Goal: Navigation & Orientation: Find specific page/section

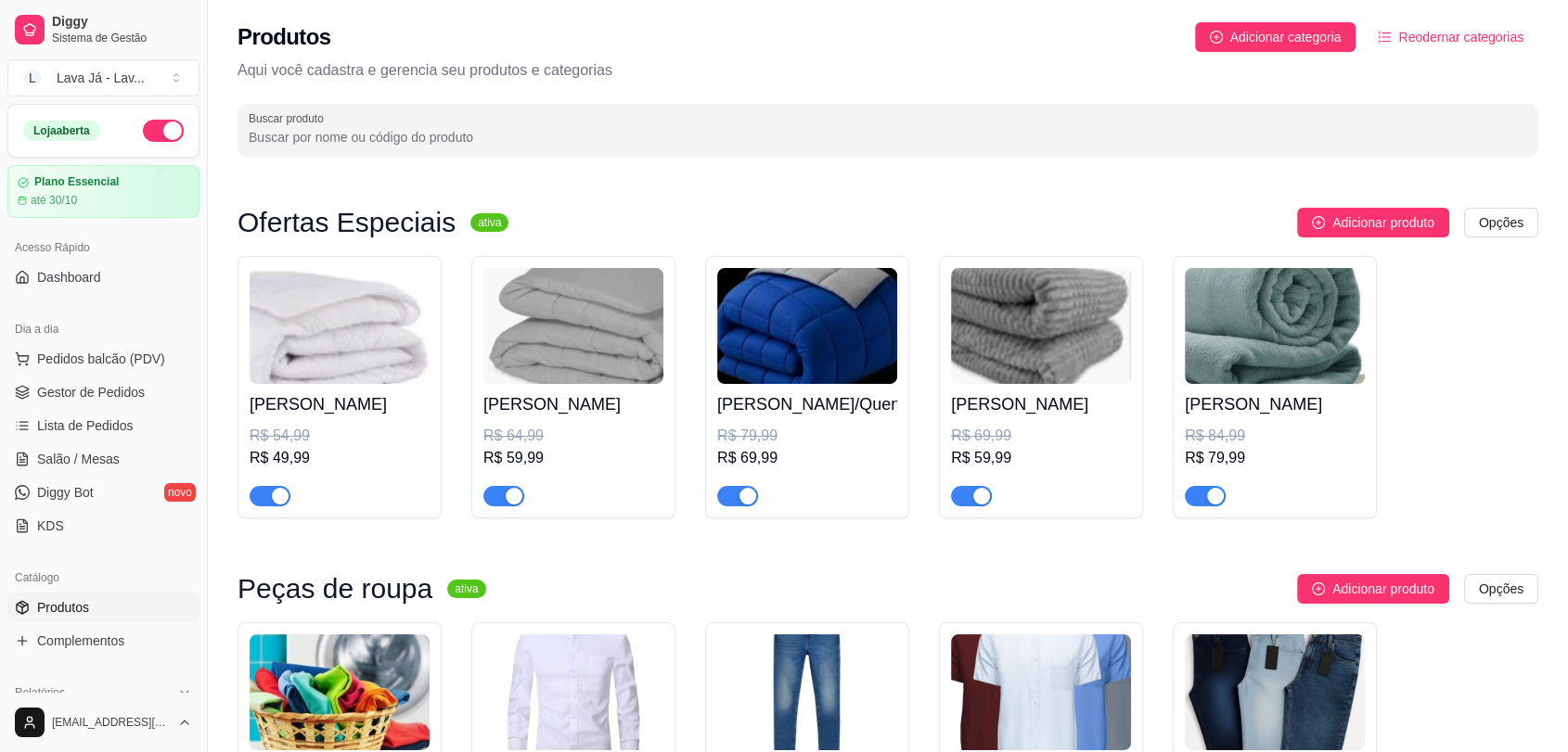
scroll to position [206, 0]
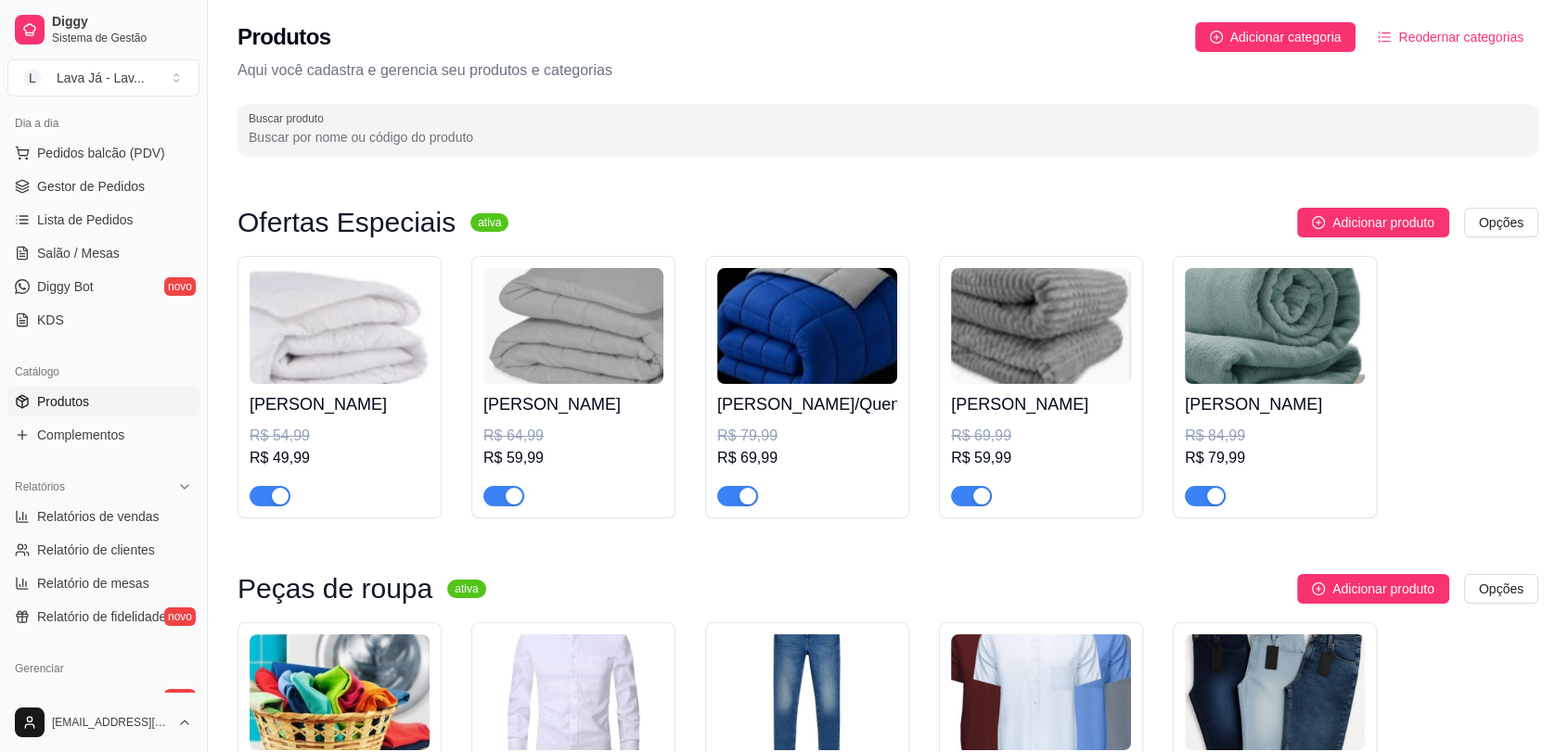
click at [1421, 334] on div "Edredom Solteiro R$ 54,99 R$ 49,99 Edredon casal R$ 64,99 R$ 59,99 Edredon King…" at bounding box center [887, 387] width 1301 height 263
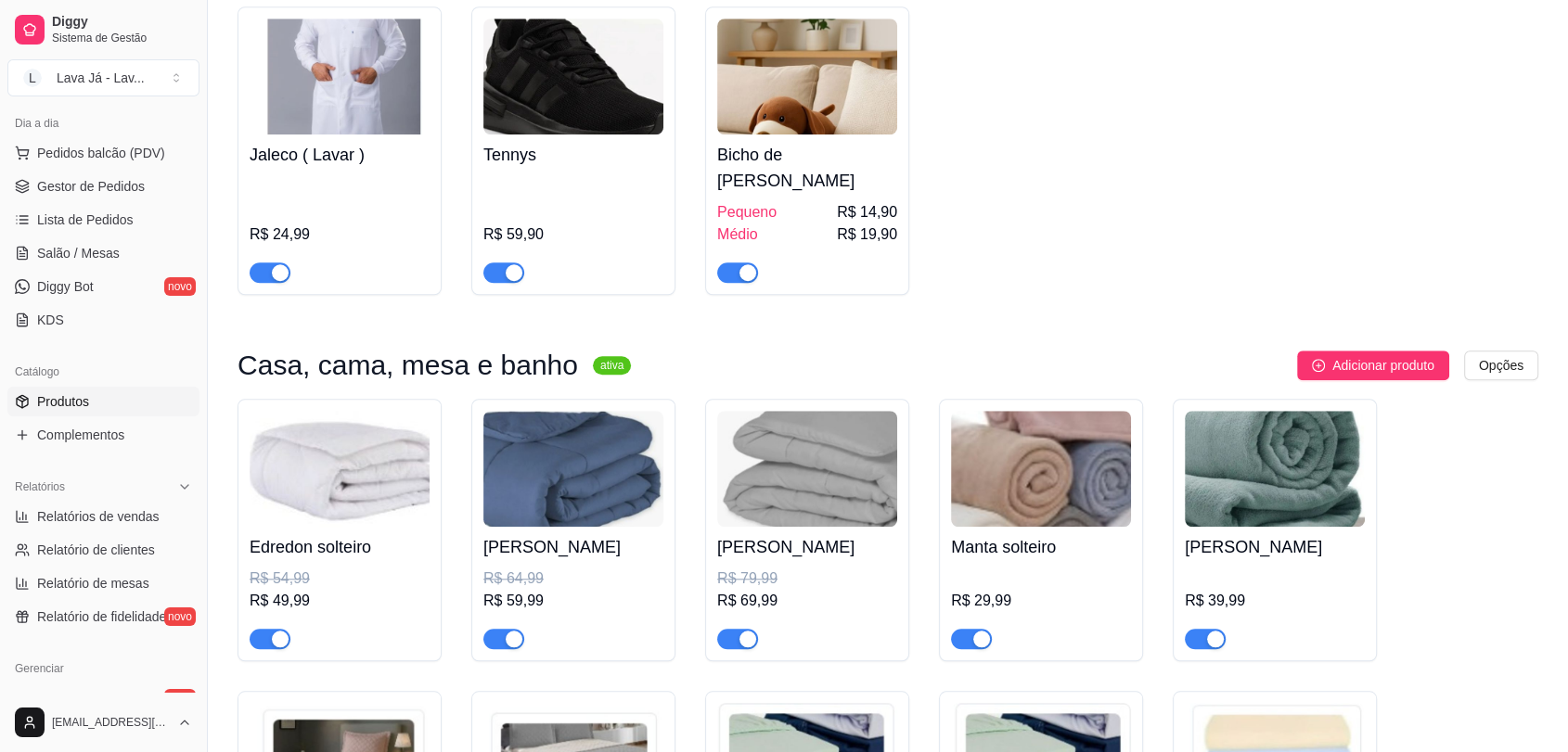
scroll to position [1544, 0]
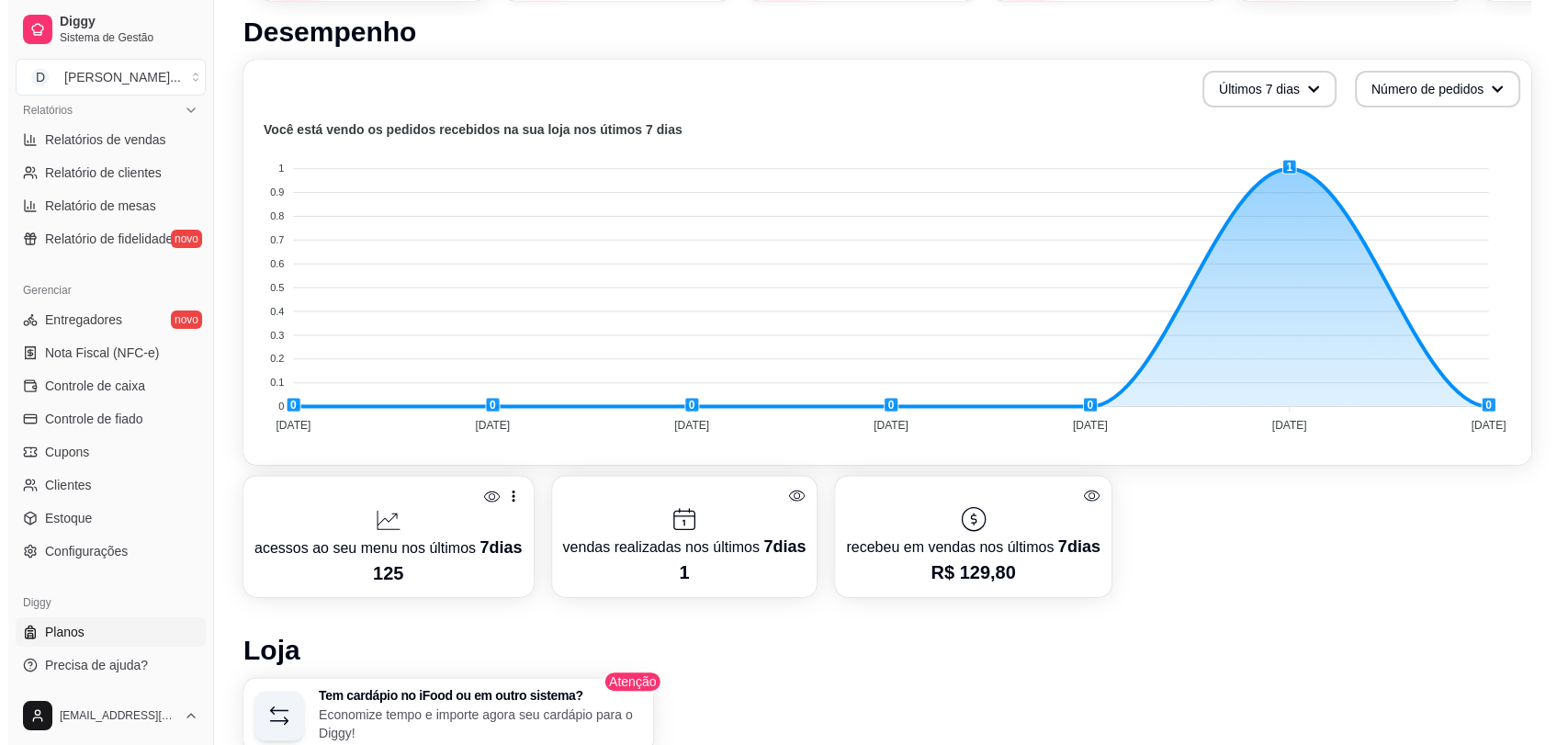
scroll to position [918, 0]
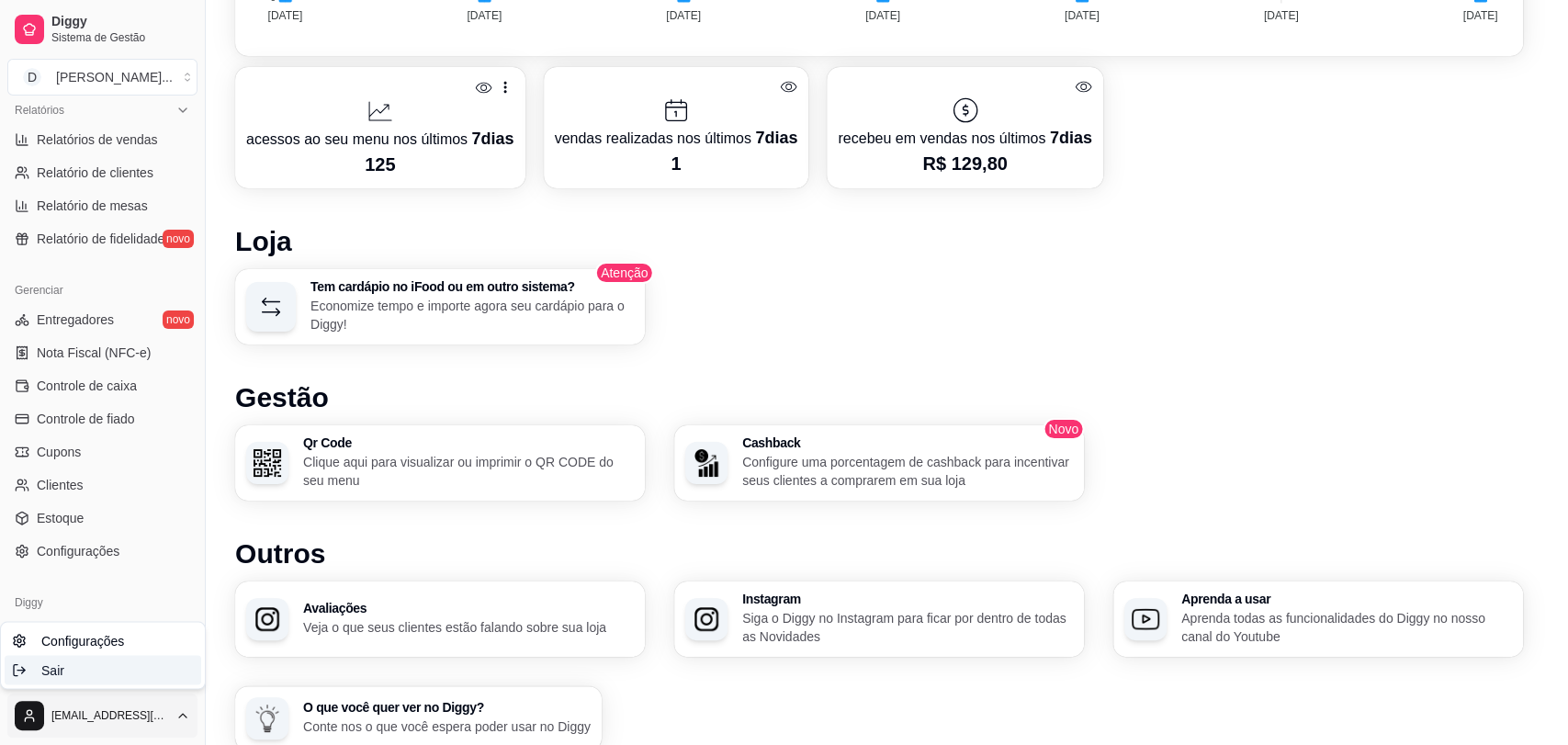
click at [49, 666] on span "Sair" at bounding box center [52, 669] width 23 height 19
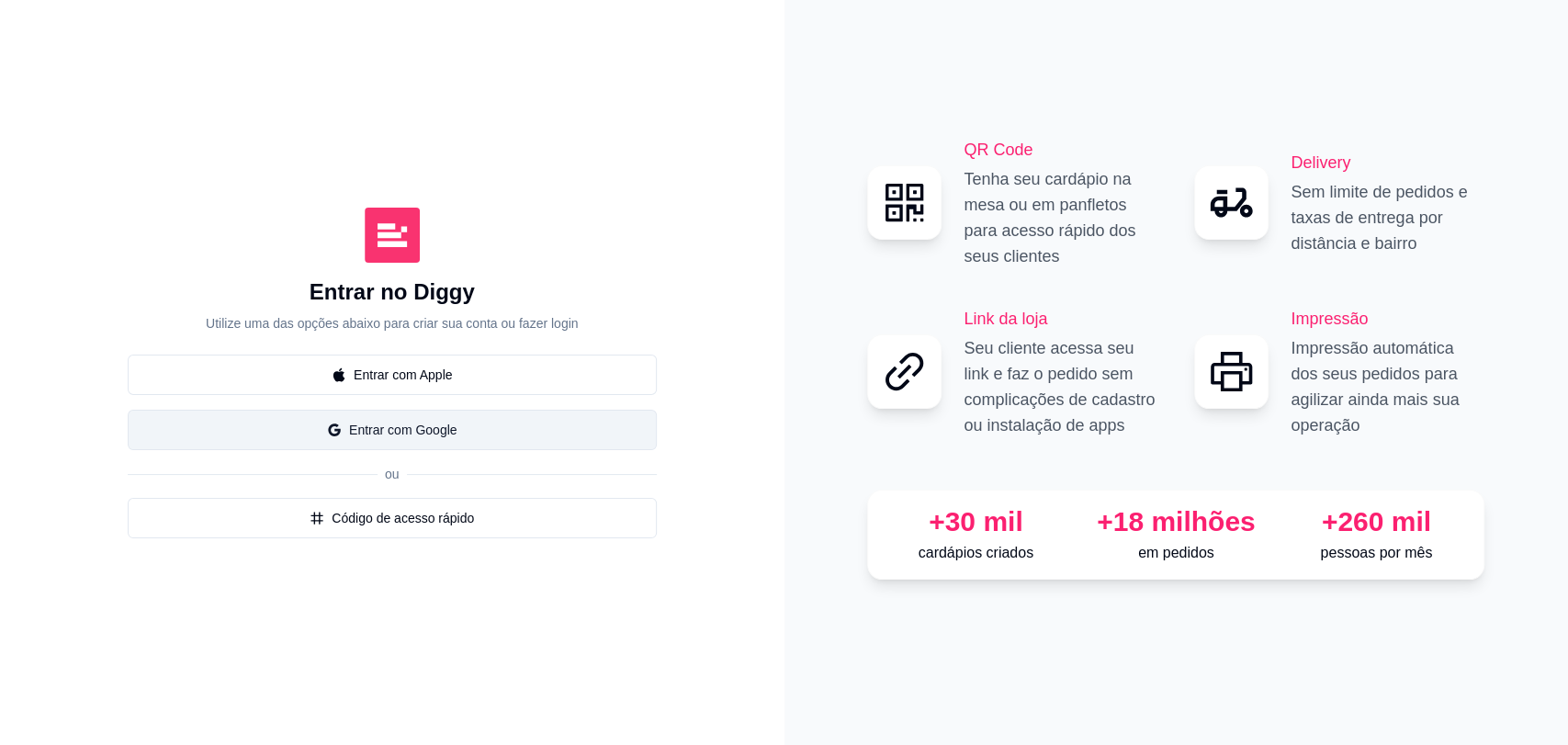
click at [443, 425] on button "Entrar com Google" at bounding box center [392, 429] width 529 height 40
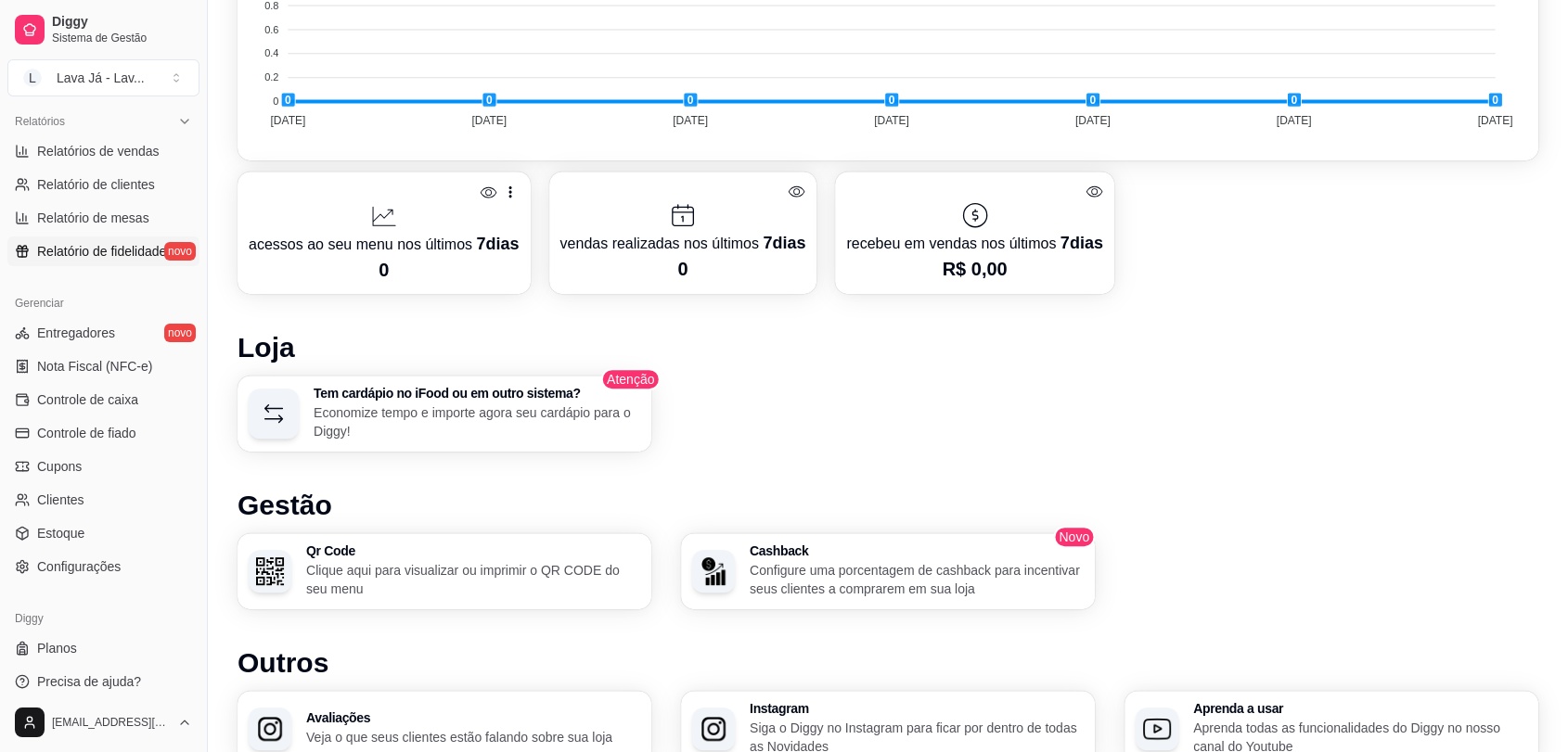
scroll to position [582, 0]
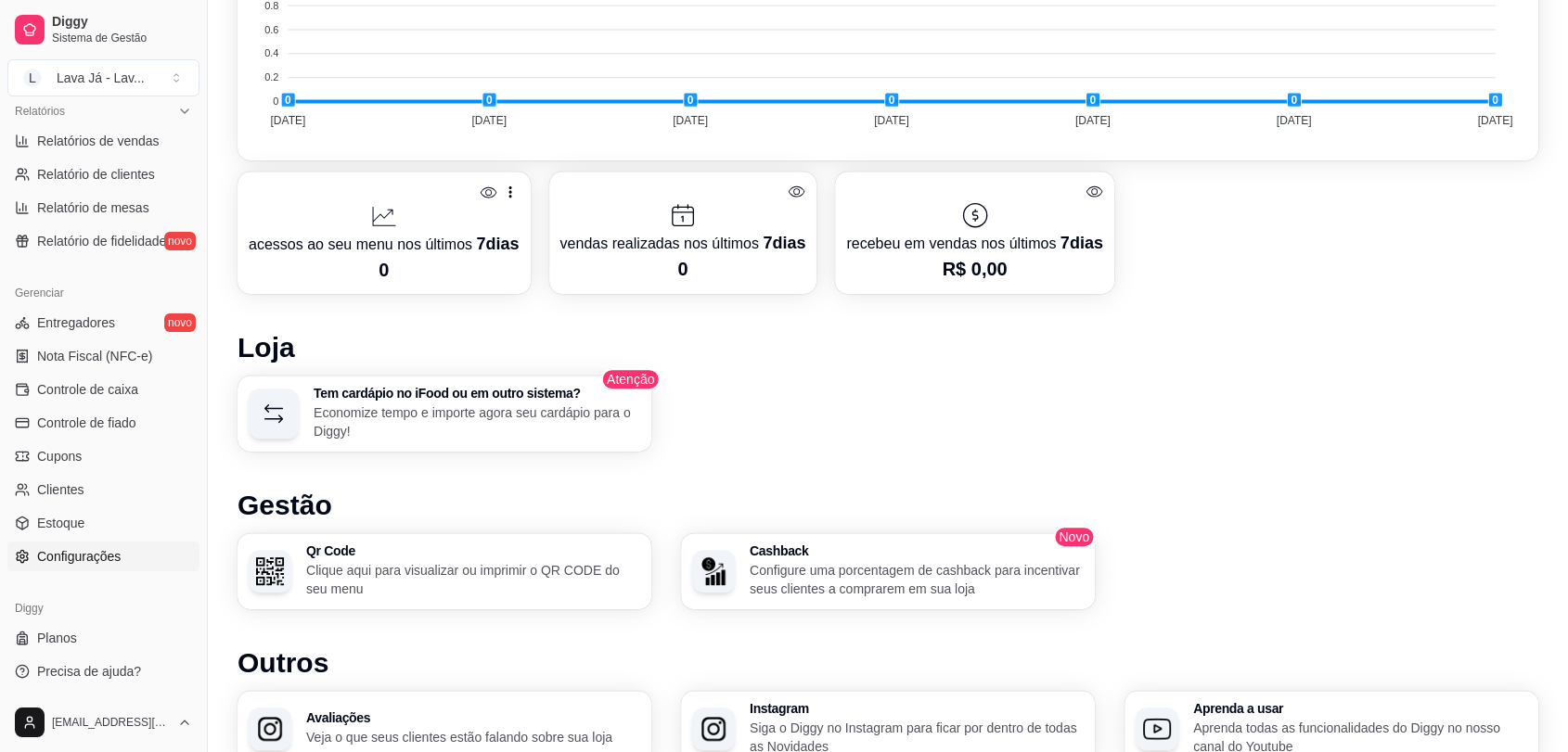
click at [103, 568] on link "Configurações" at bounding box center [104, 556] width 192 height 30
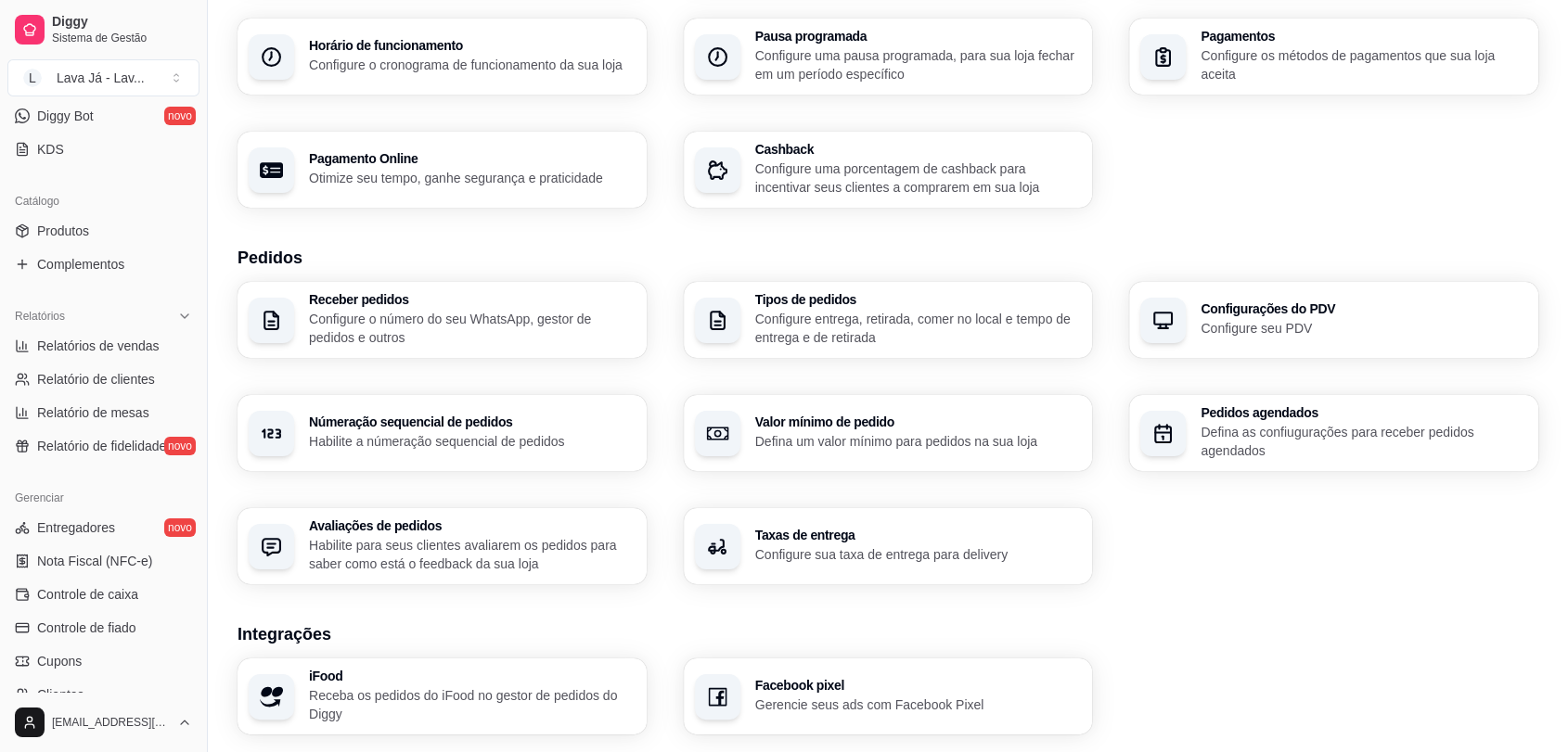
scroll to position [411, 0]
